Goal: Task Accomplishment & Management: Use online tool/utility

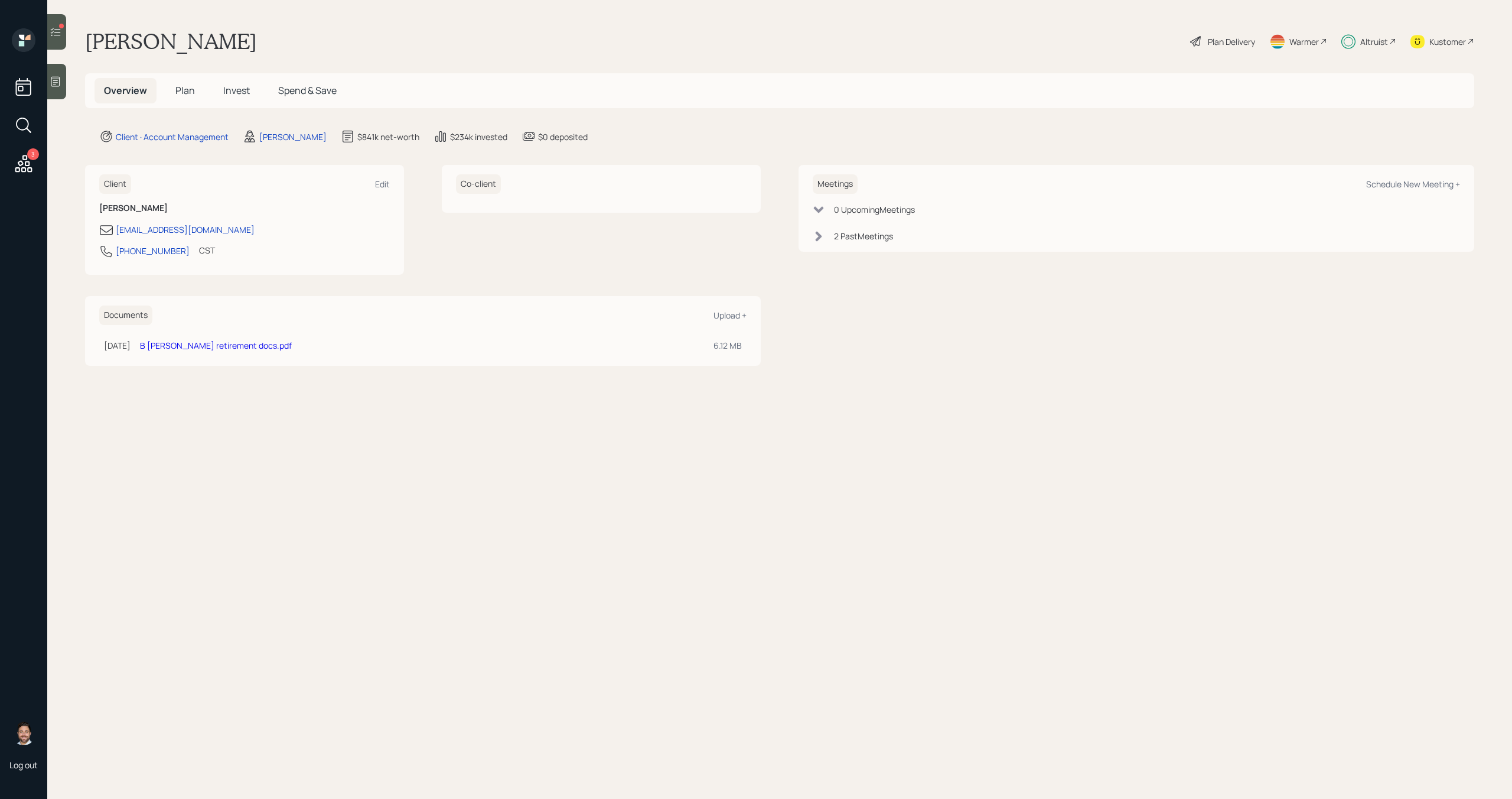
click at [62, 35] on div at bounding box center [57, 31] width 19 height 35
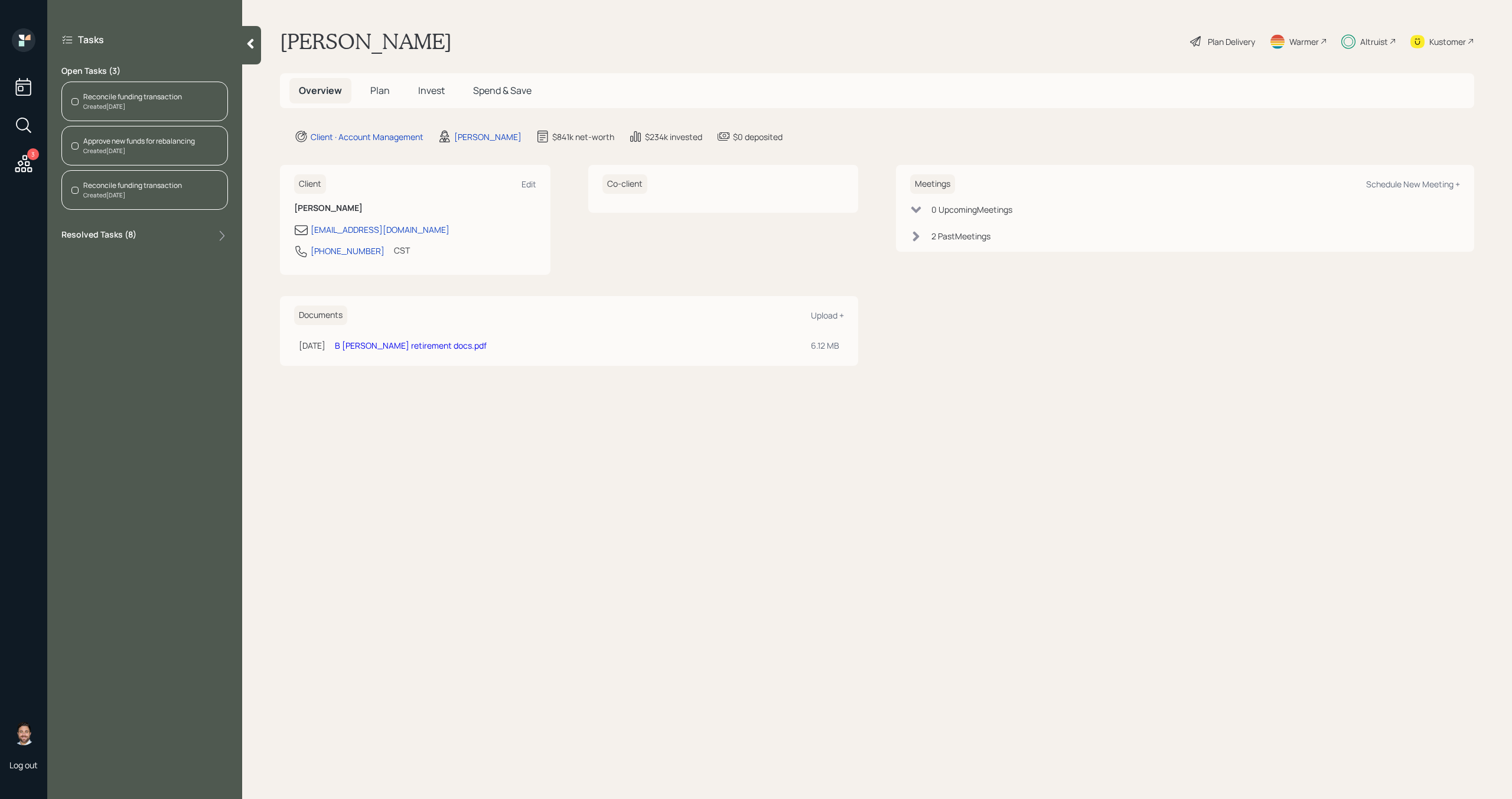
click at [128, 104] on div "Created [DATE]" at bounding box center [133, 107] width 99 height 9
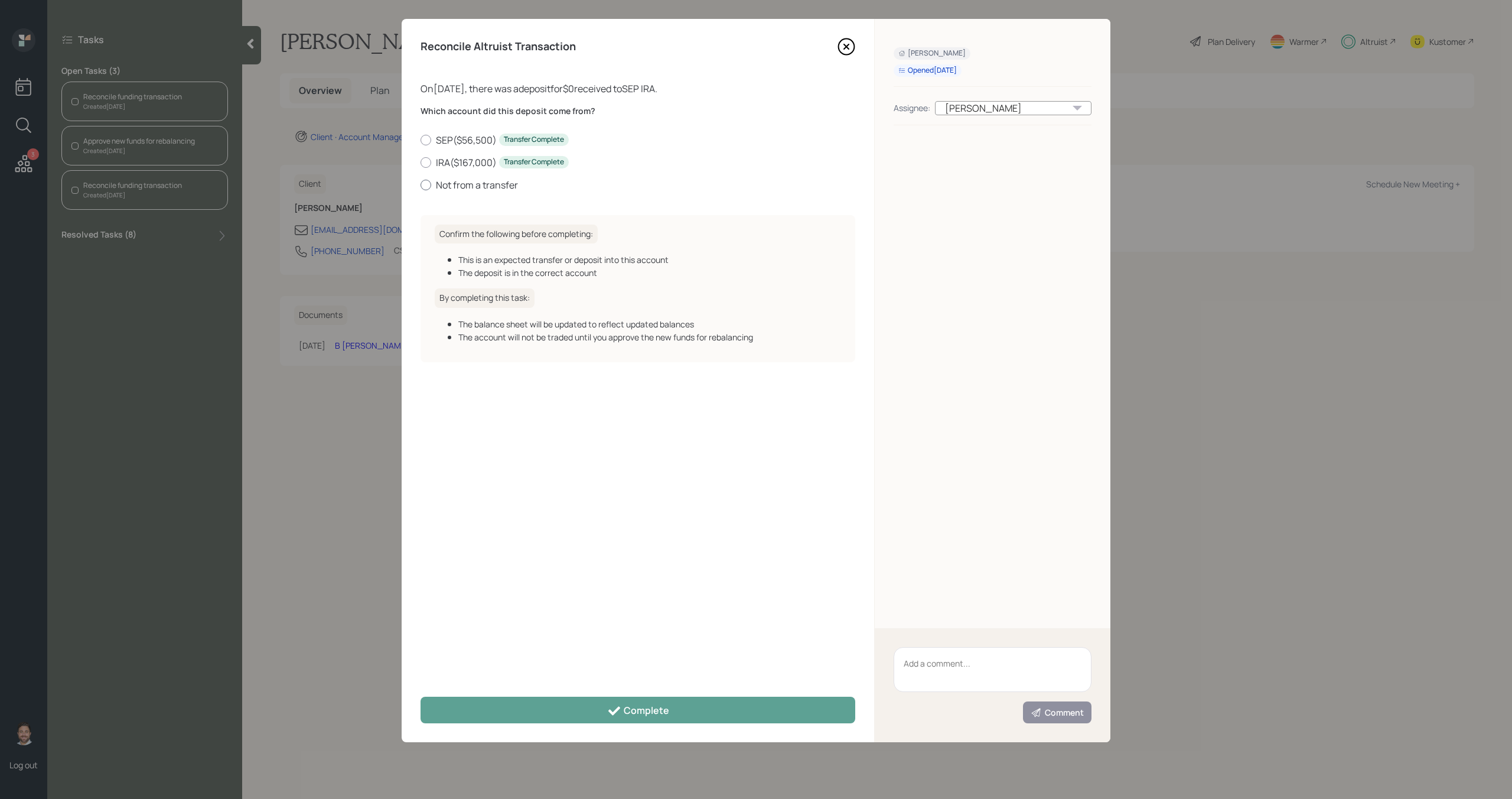
click at [467, 188] on label "Not from a transfer" at bounding box center [638, 185] width 434 height 13
click at [420, 185] on input "Not from a transfer" at bounding box center [420, 185] width 1 height 1
radio input "true"
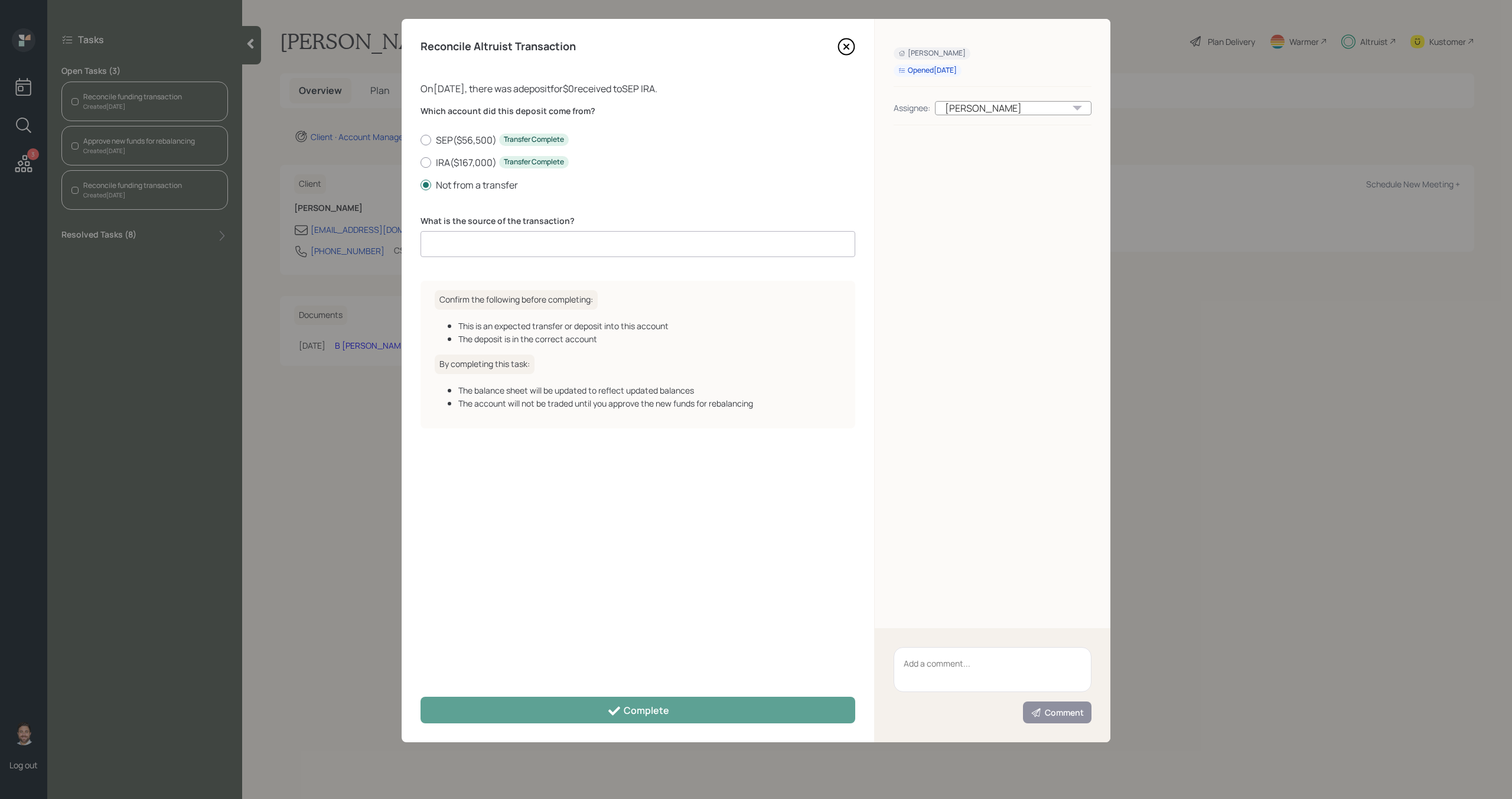
click at [467, 243] on input at bounding box center [638, 244] width 434 height 26
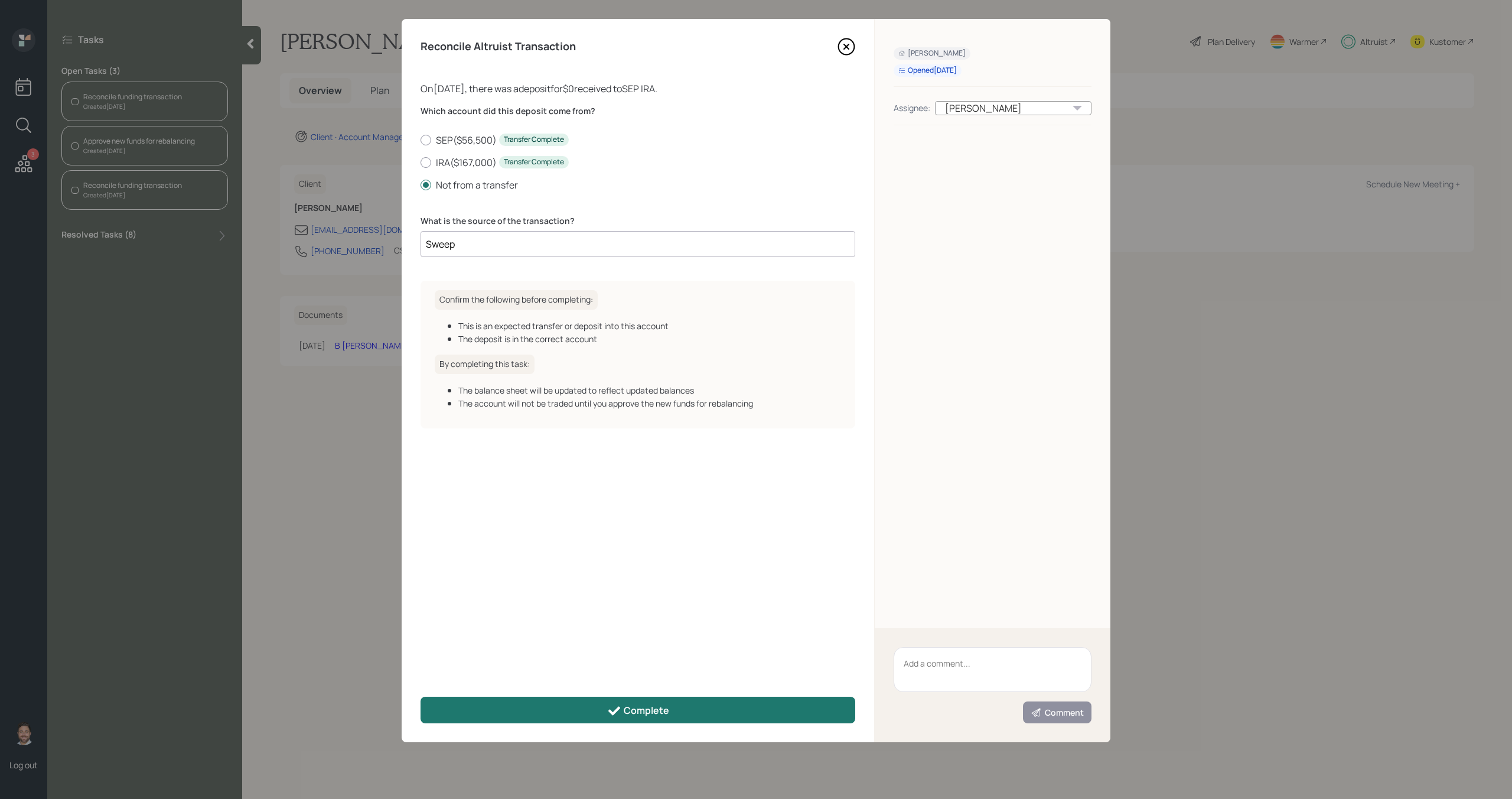
type input "Sweep"
click at [630, 712] on div "Complete" at bounding box center [638, 711] width 62 height 14
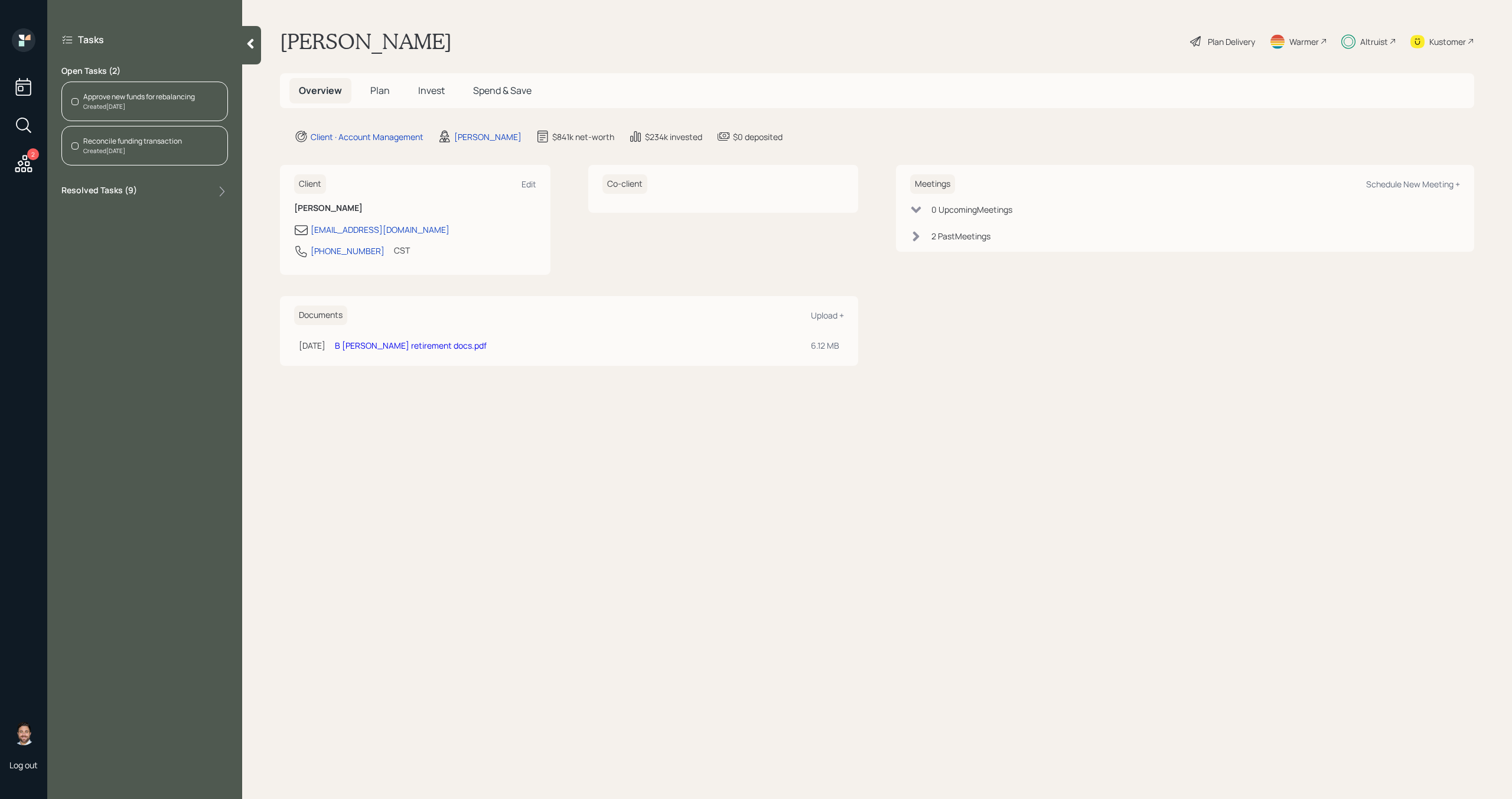
click at [169, 144] on div "Reconcile funding transaction" at bounding box center [133, 141] width 99 height 10
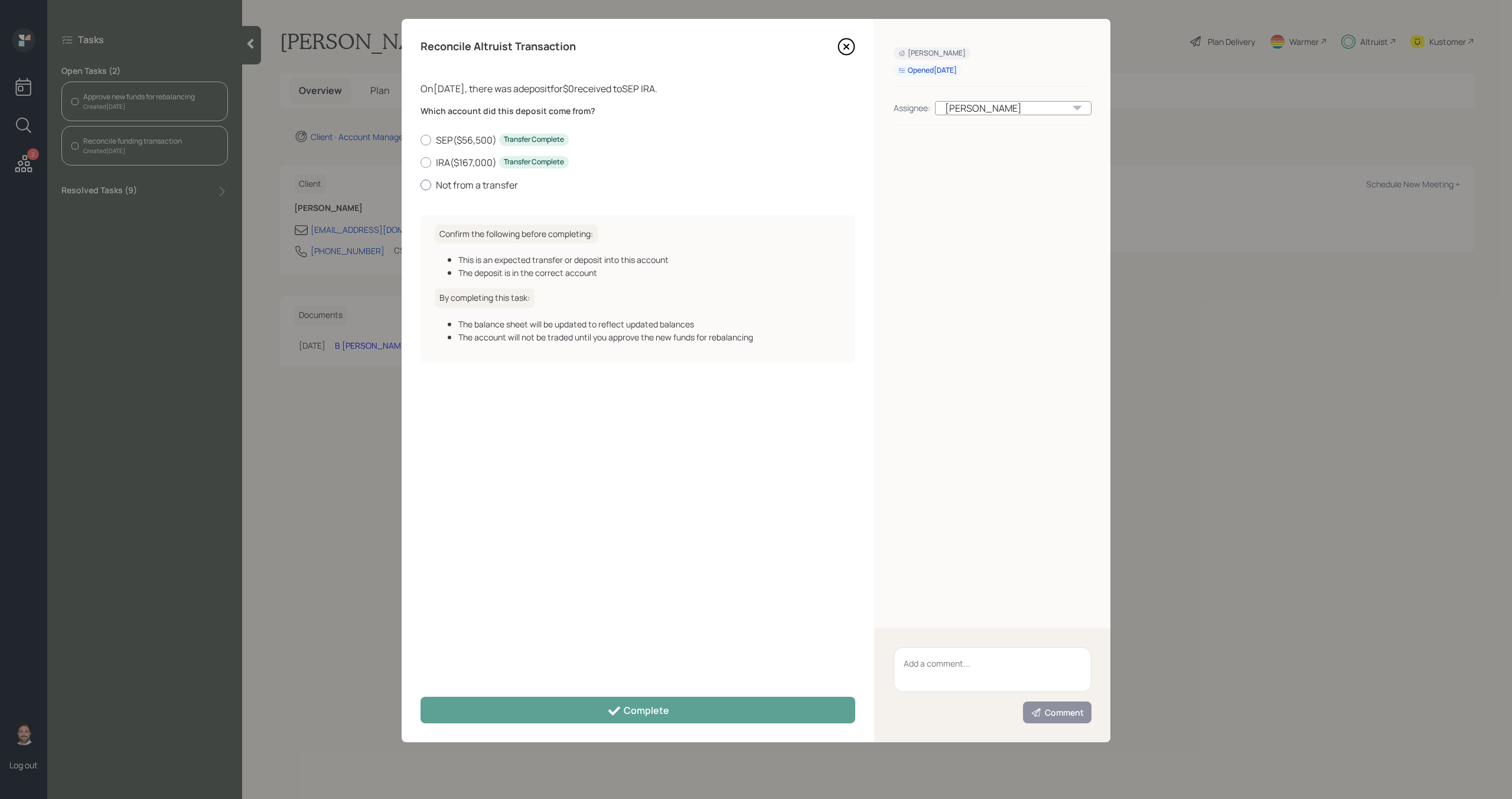
click at [451, 185] on label "Not from a transfer" at bounding box center [638, 185] width 434 height 13
click at [420, 185] on input "Not from a transfer" at bounding box center [420, 185] width 1 height 1
radio input "true"
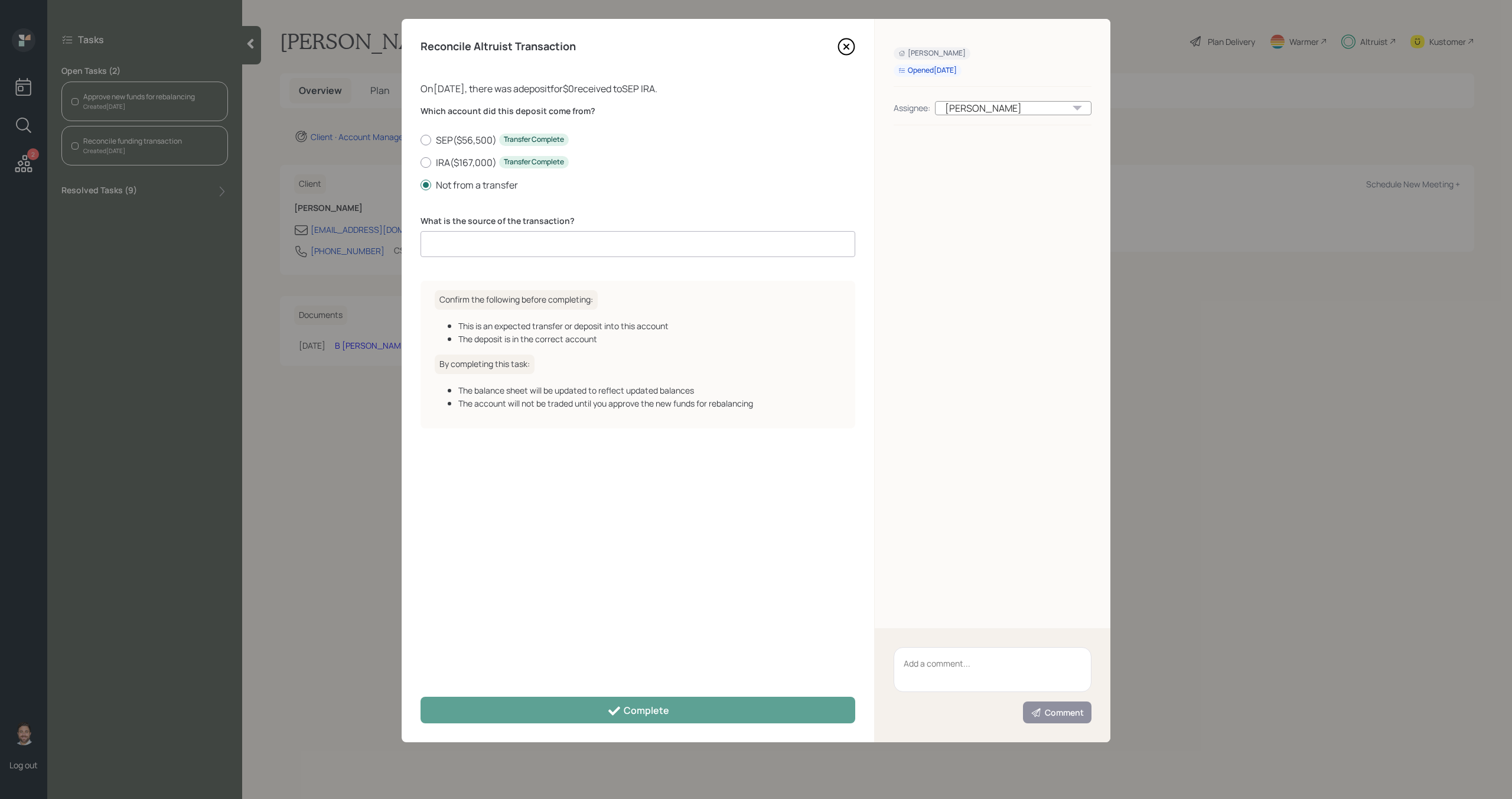
click at [468, 251] on input at bounding box center [638, 244] width 434 height 26
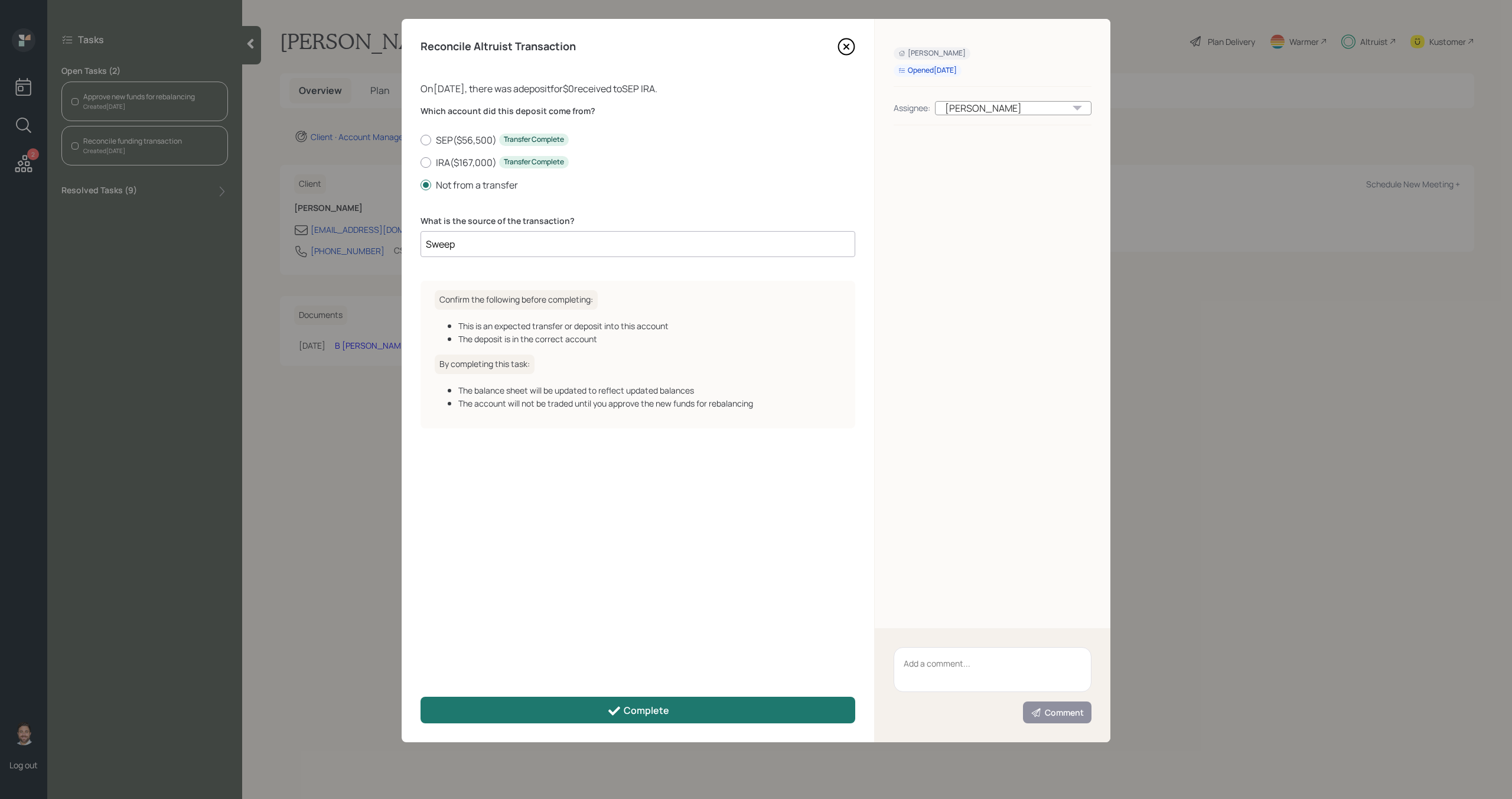
type input "Sweep"
click at [606, 716] on button "Complete" at bounding box center [638, 709] width 434 height 27
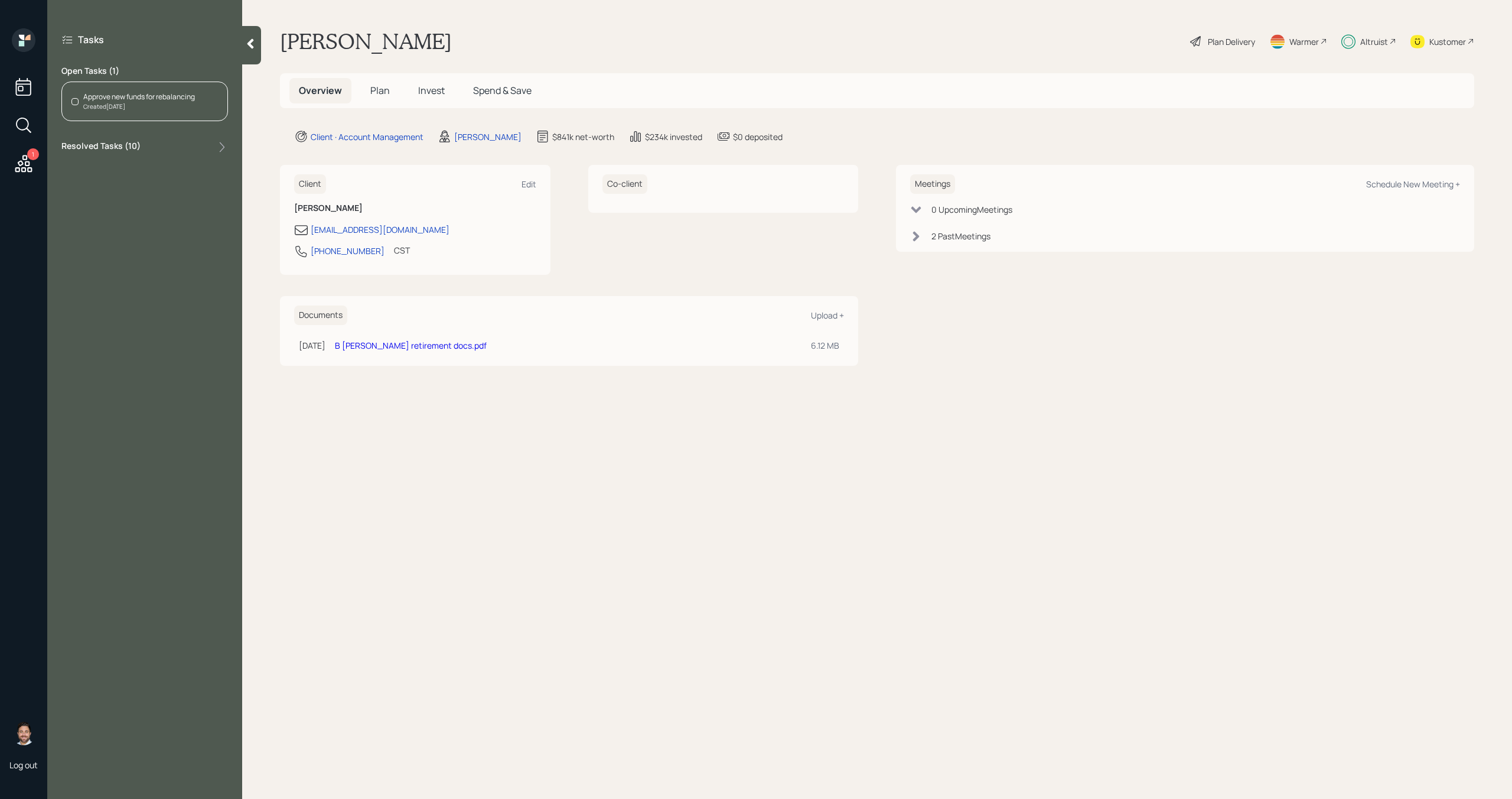
click at [193, 91] on div "Approve new funds for rebalancing" at bounding box center [139, 96] width 112 height 10
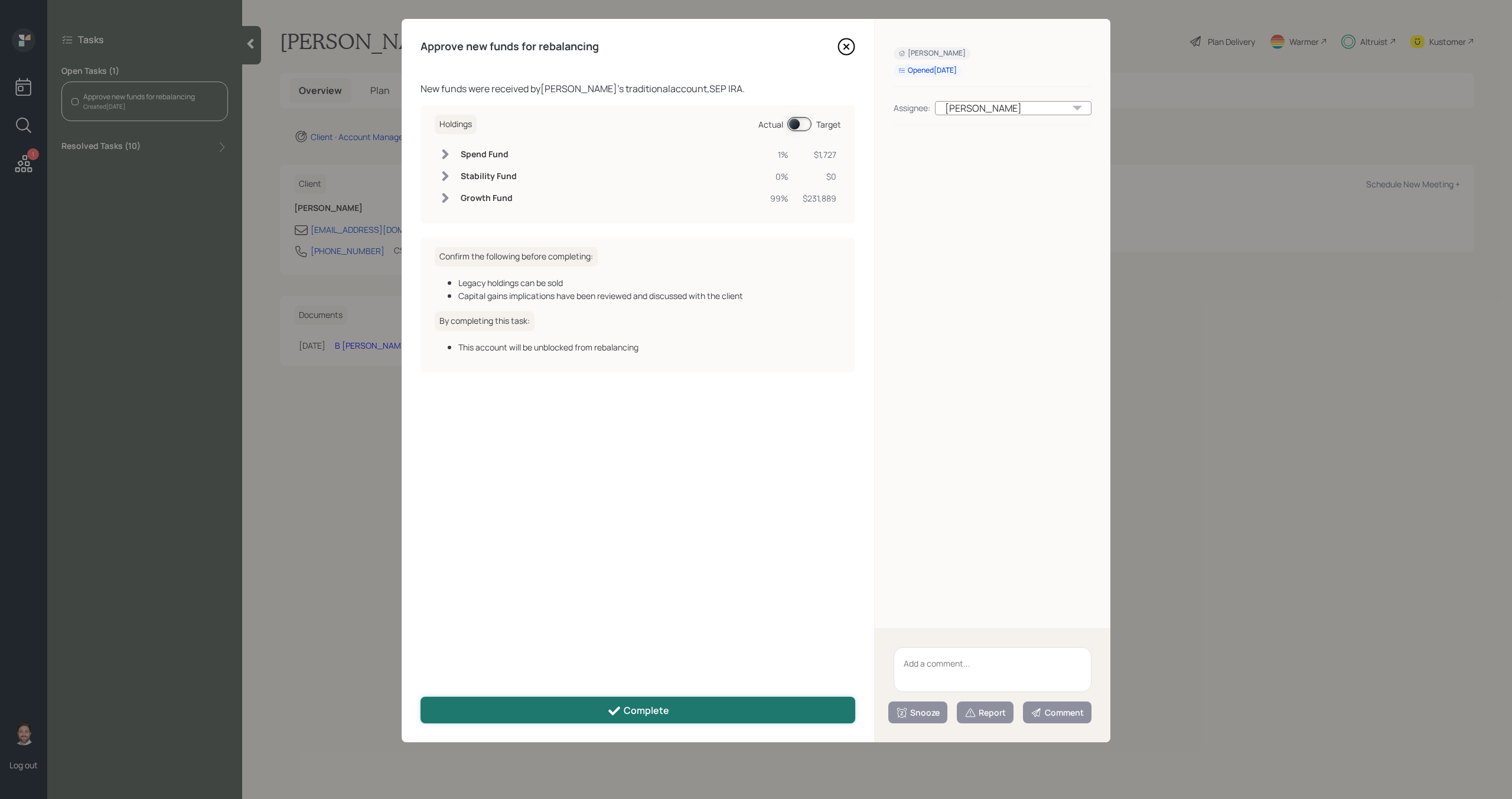
click at [663, 711] on div "Complete" at bounding box center [638, 711] width 62 height 14
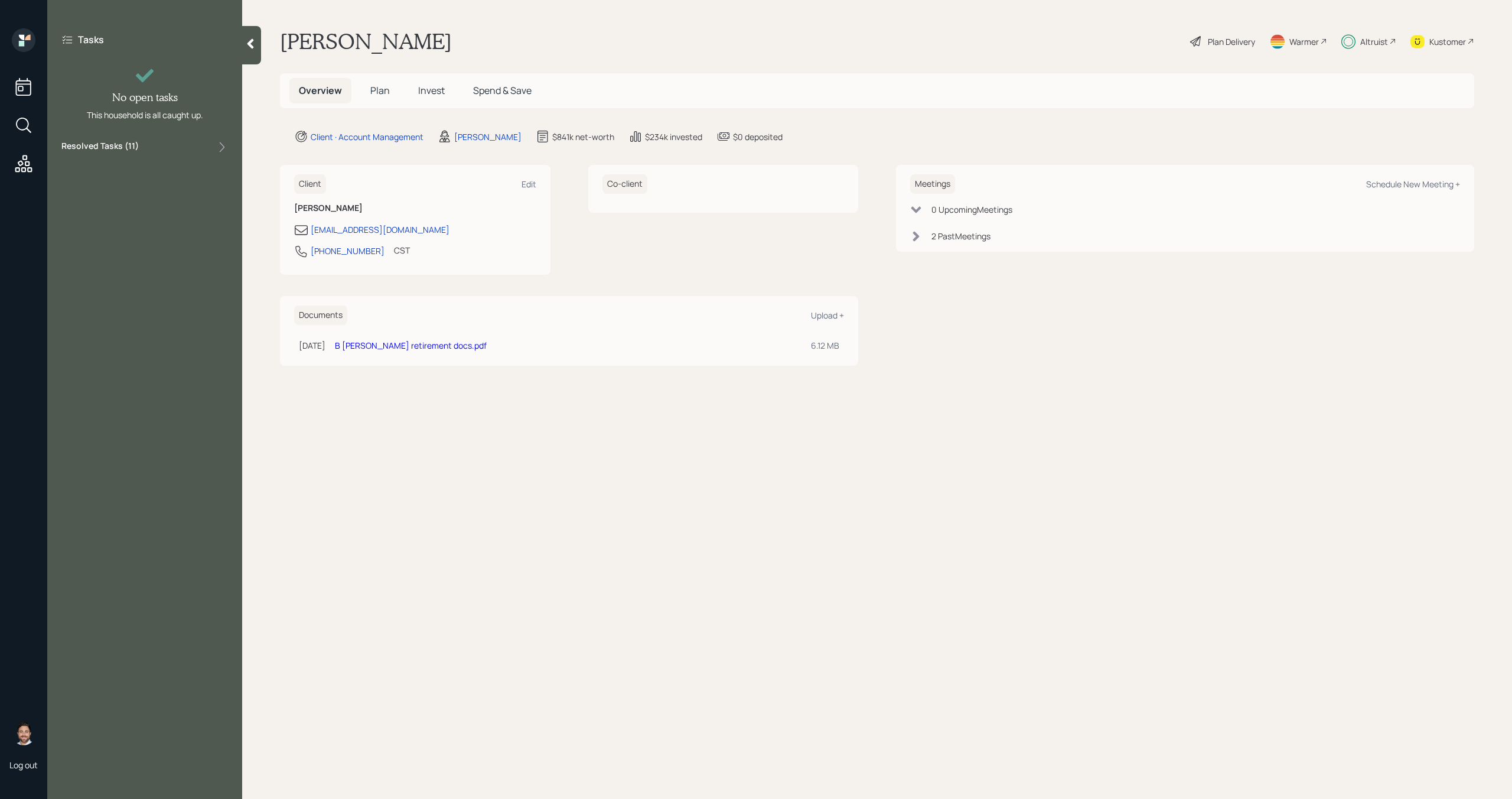
click at [246, 36] on div at bounding box center [251, 45] width 19 height 38
